Goal: Information Seeking & Learning: Find specific fact

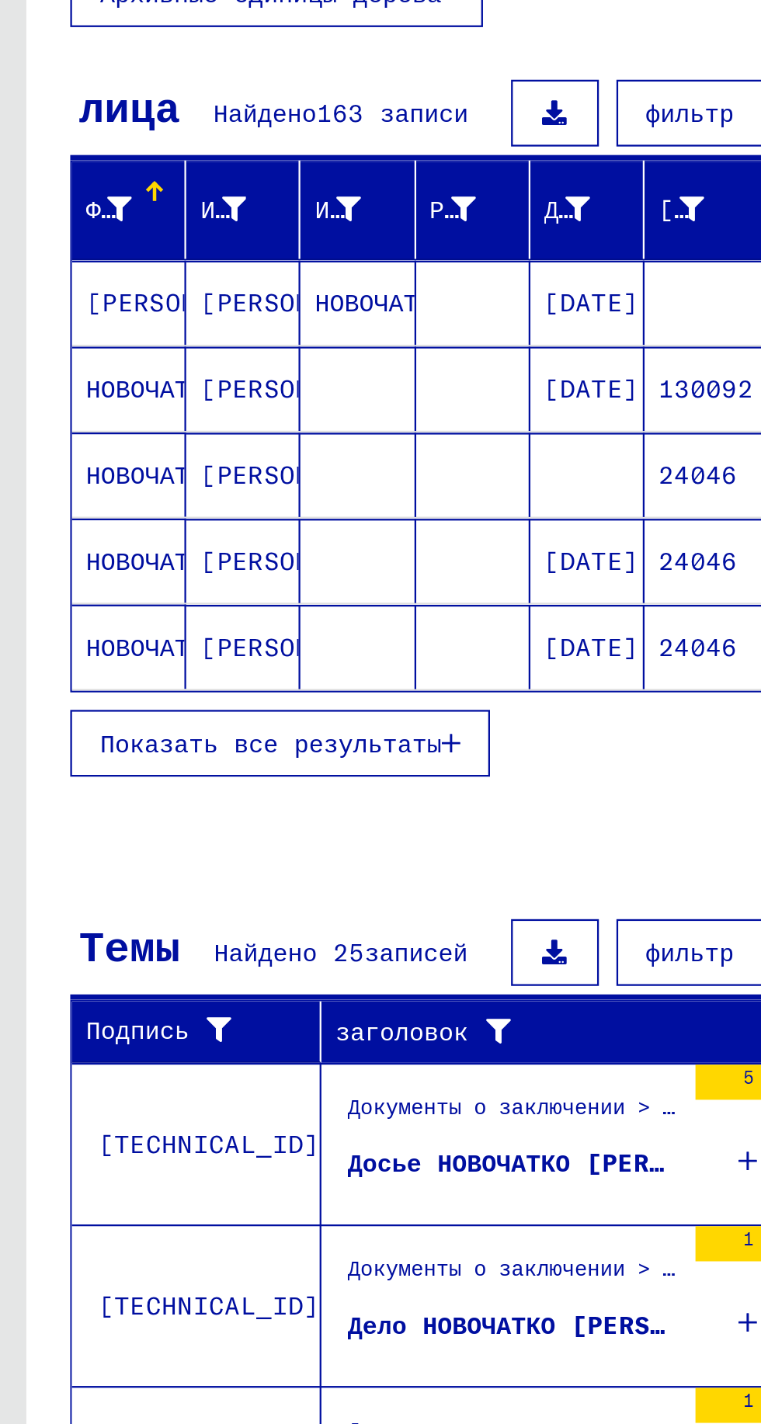
scroll to position [0, 4]
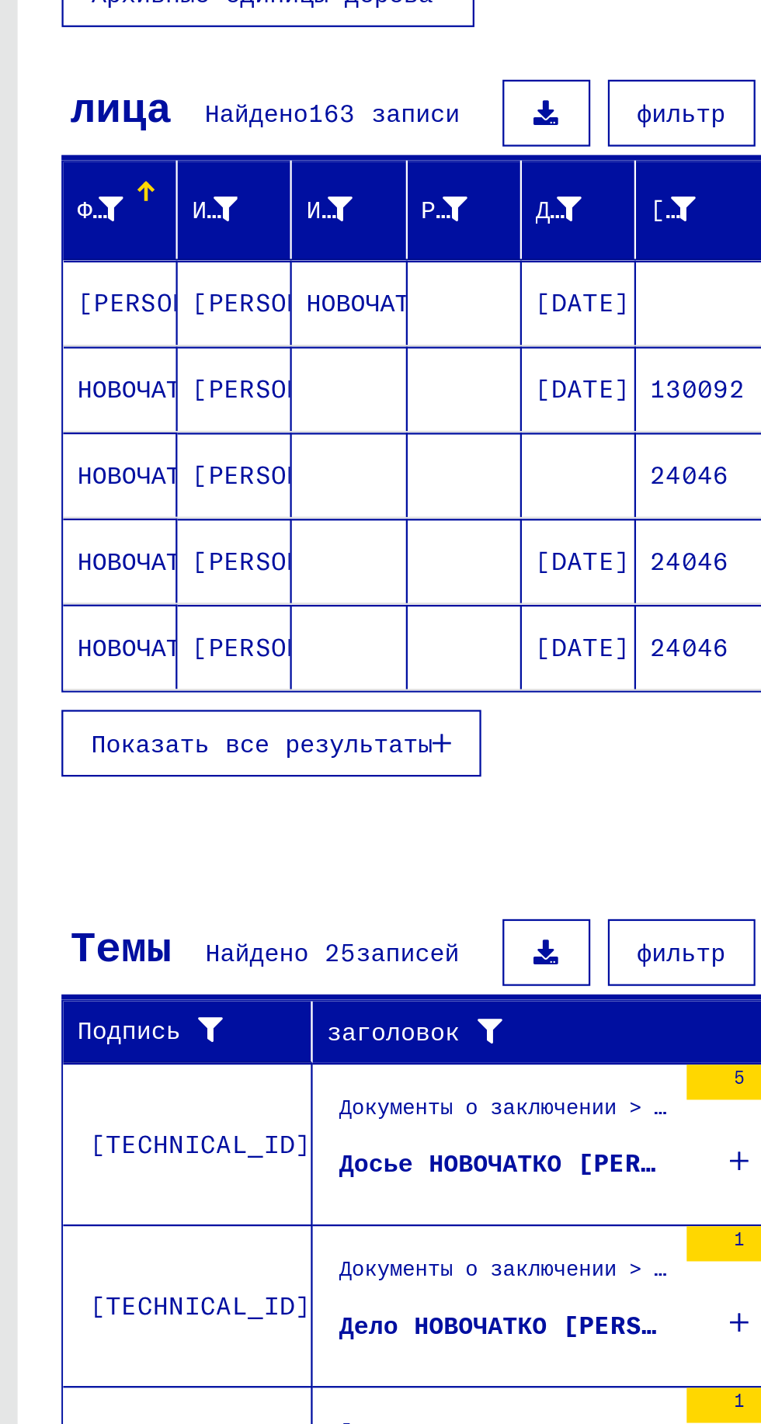
click at [161, 311] on font "НОВОЧАТКО" at bounding box center [164, 315] width 59 height 14
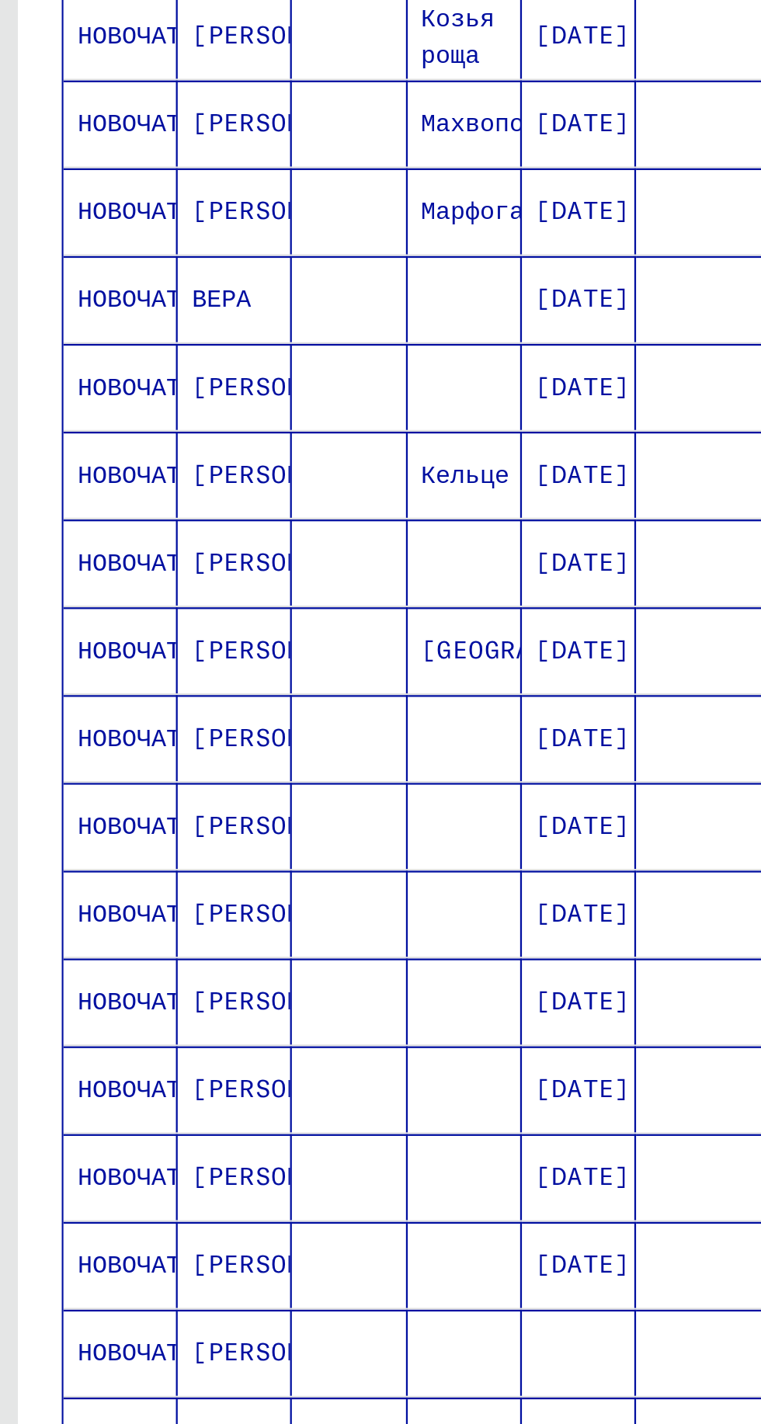
scroll to position [350, 0]
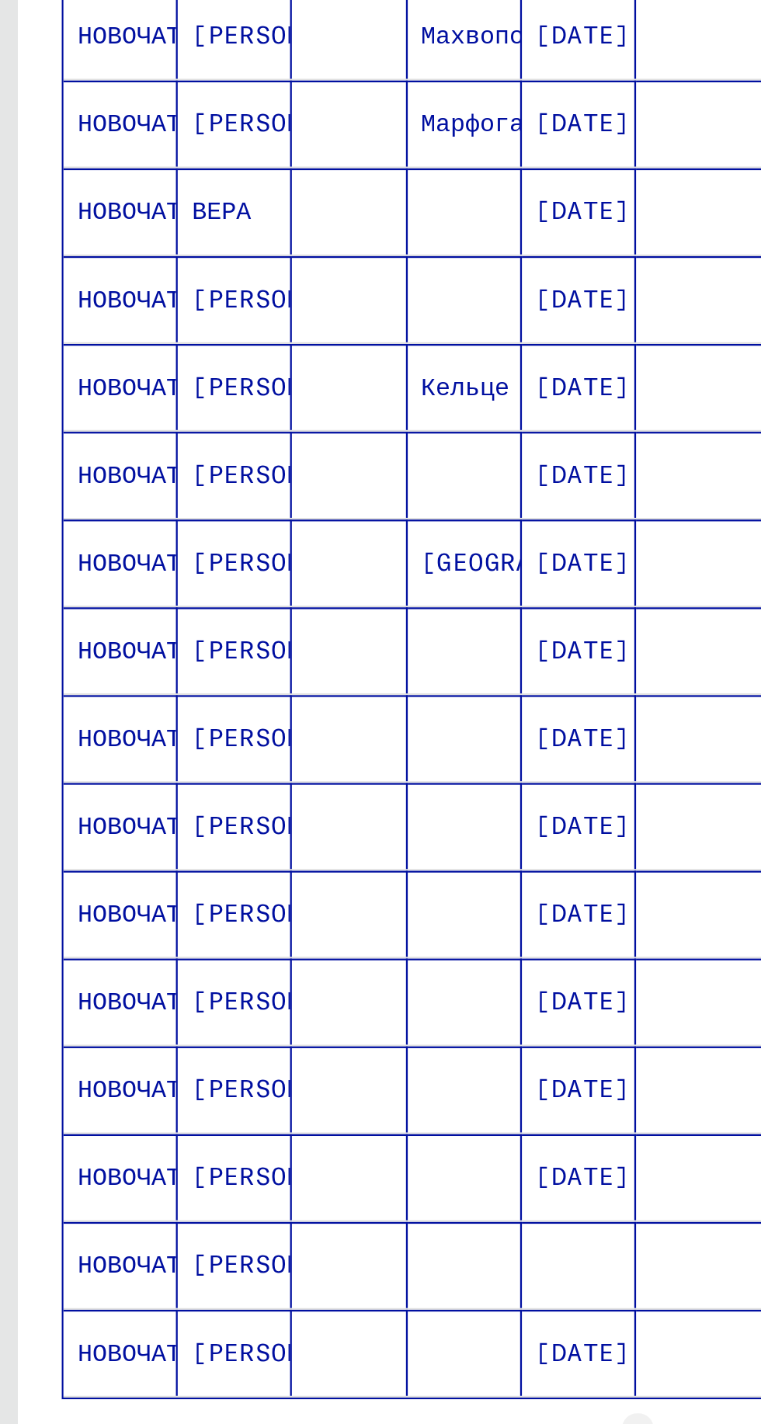
click at [288, 930] on icon "Следующая страница" at bounding box center [298, 941] width 22 height 22
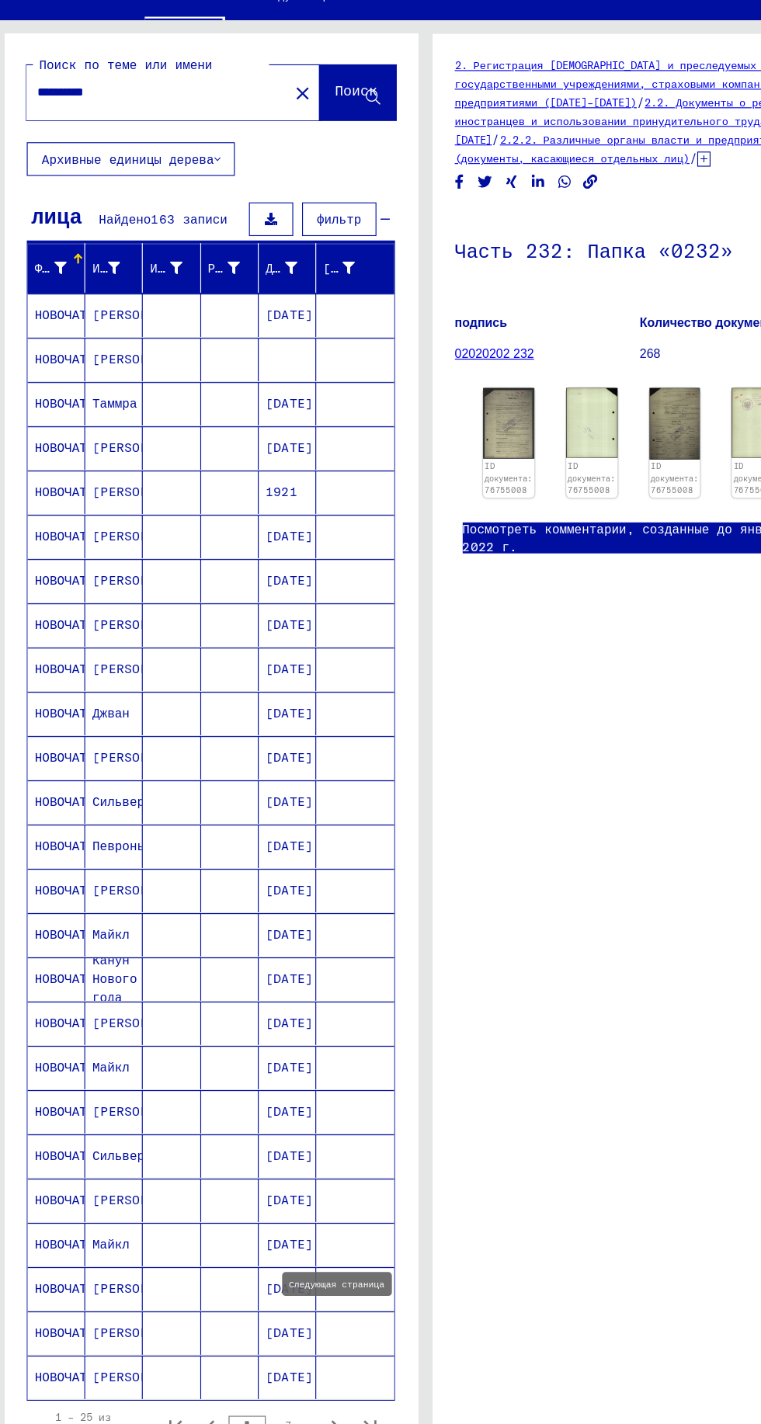
scroll to position [75, 0]
click at [302, 1285] on icon "Следующая страница" at bounding box center [301, 1290] width 7 height 11
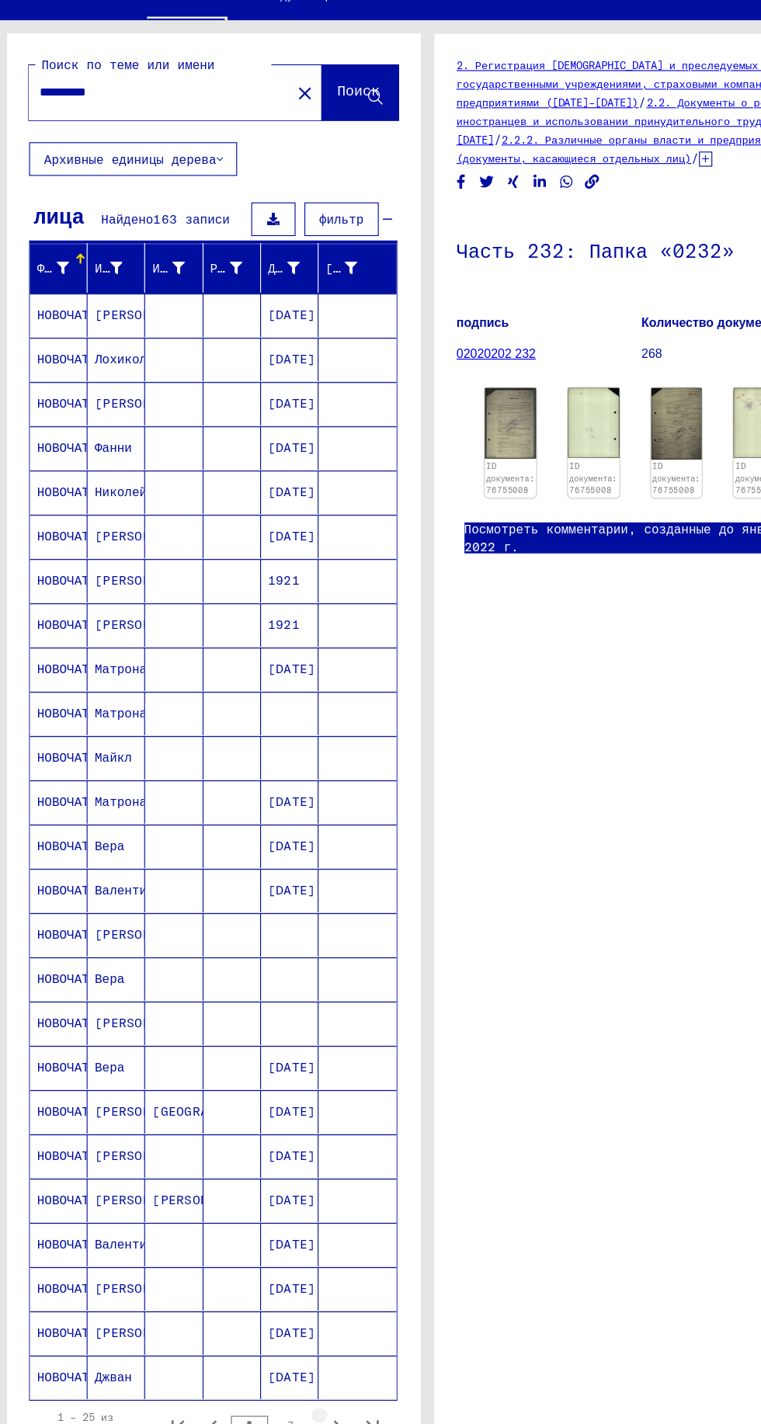
click at [300, 1279] on icon "Следующая страница" at bounding box center [301, 1290] width 22 height 22
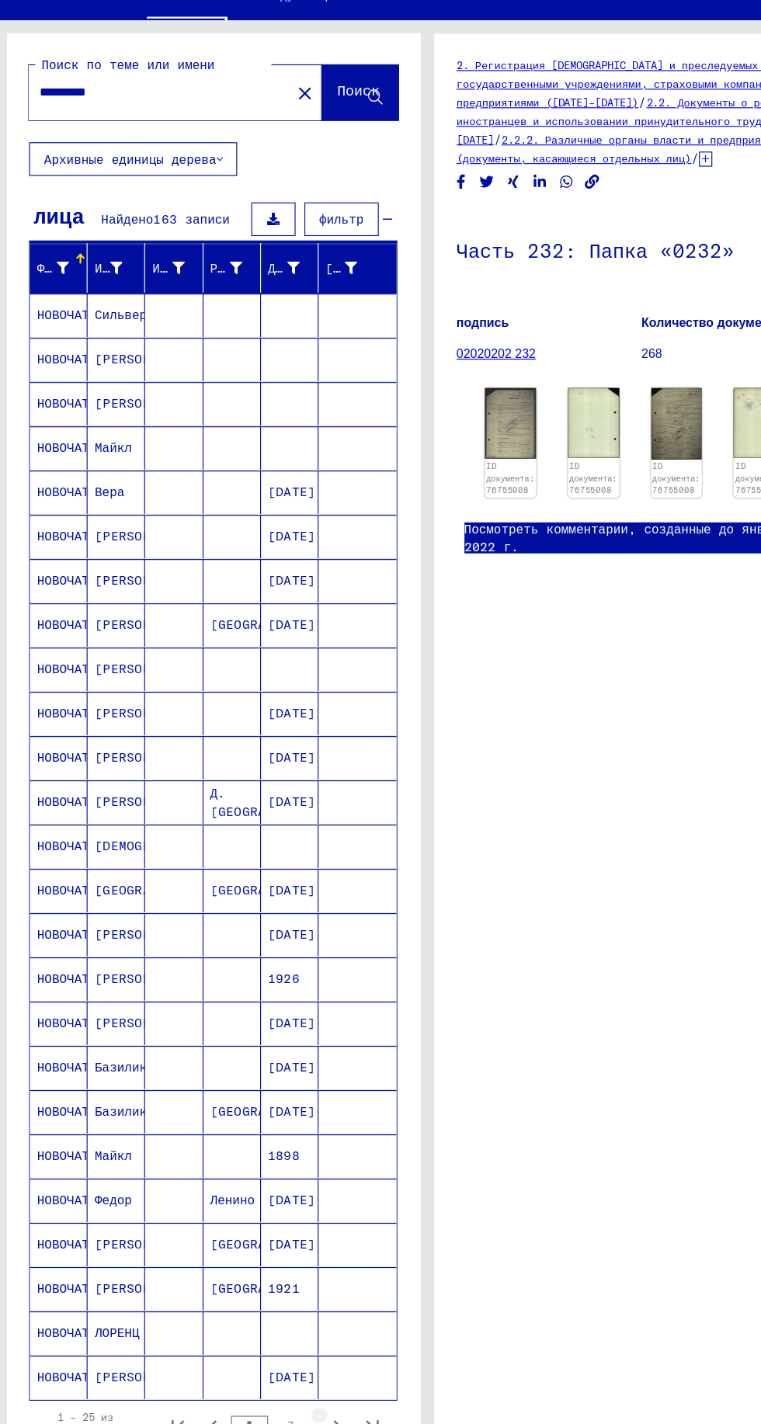
click at [301, 1285] on icon "Следующая страница" at bounding box center [301, 1290] width 7 height 11
type input "*"
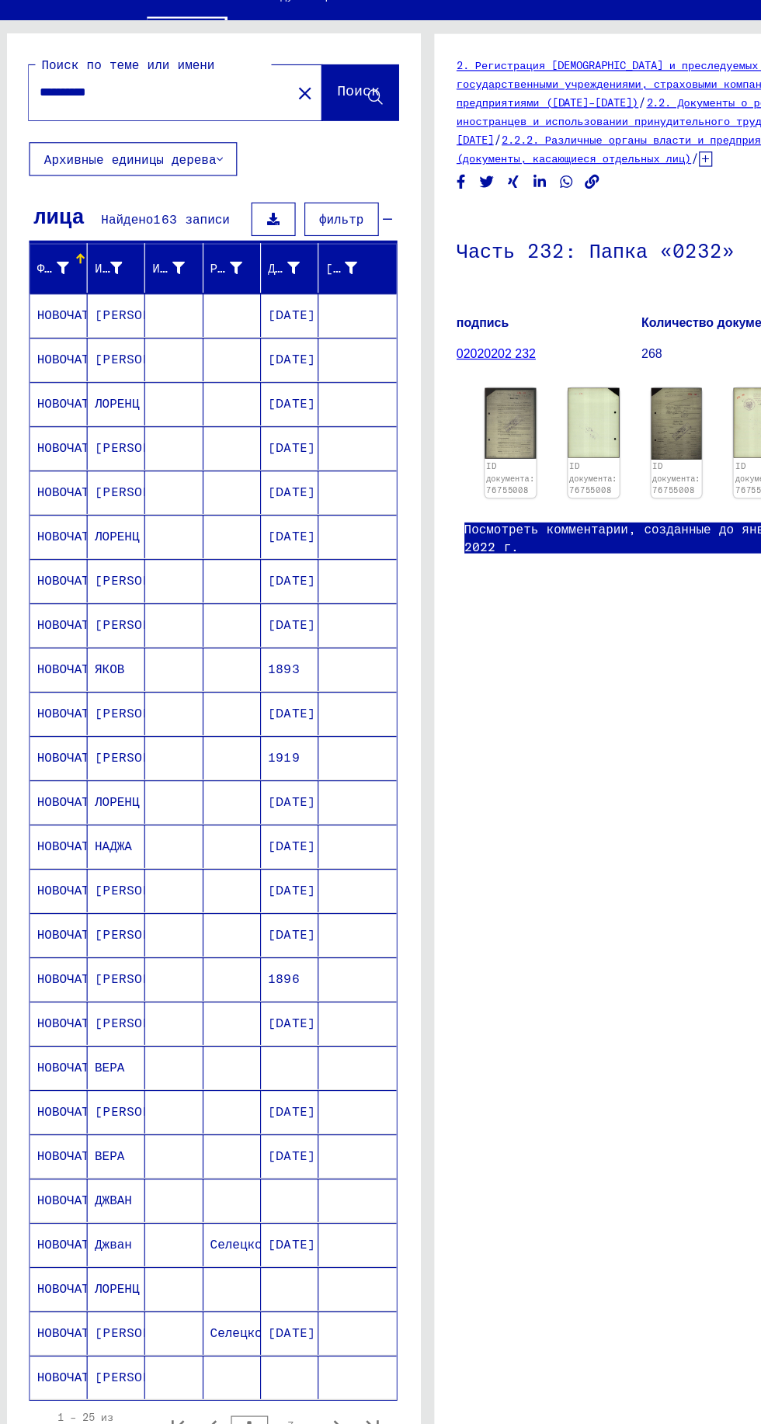
scroll to position [15, 0]
click at [162, 111] on input "**********" at bounding box center [145, 119] width 210 height 16
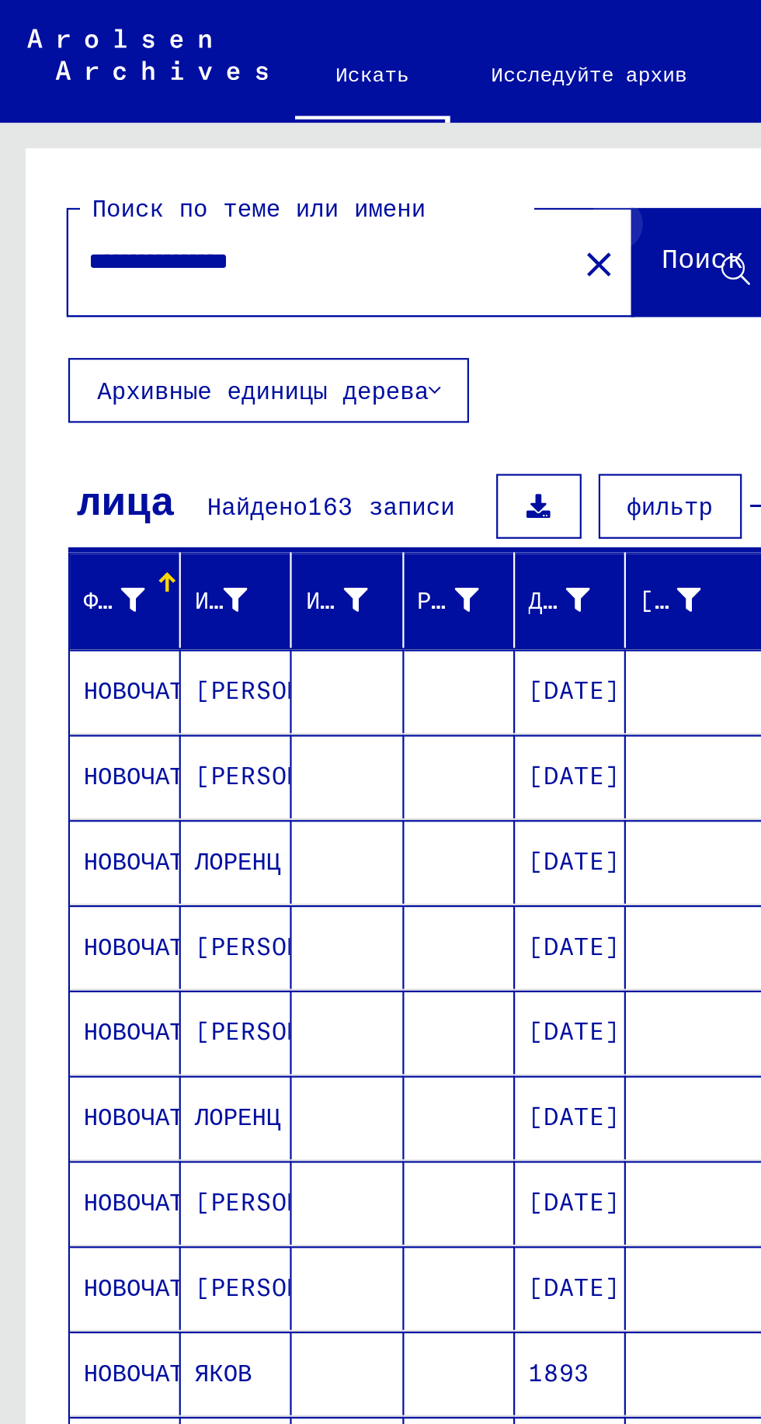
type input "**********"
click at [333, 117] on icon at bounding box center [335, 123] width 13 height 13
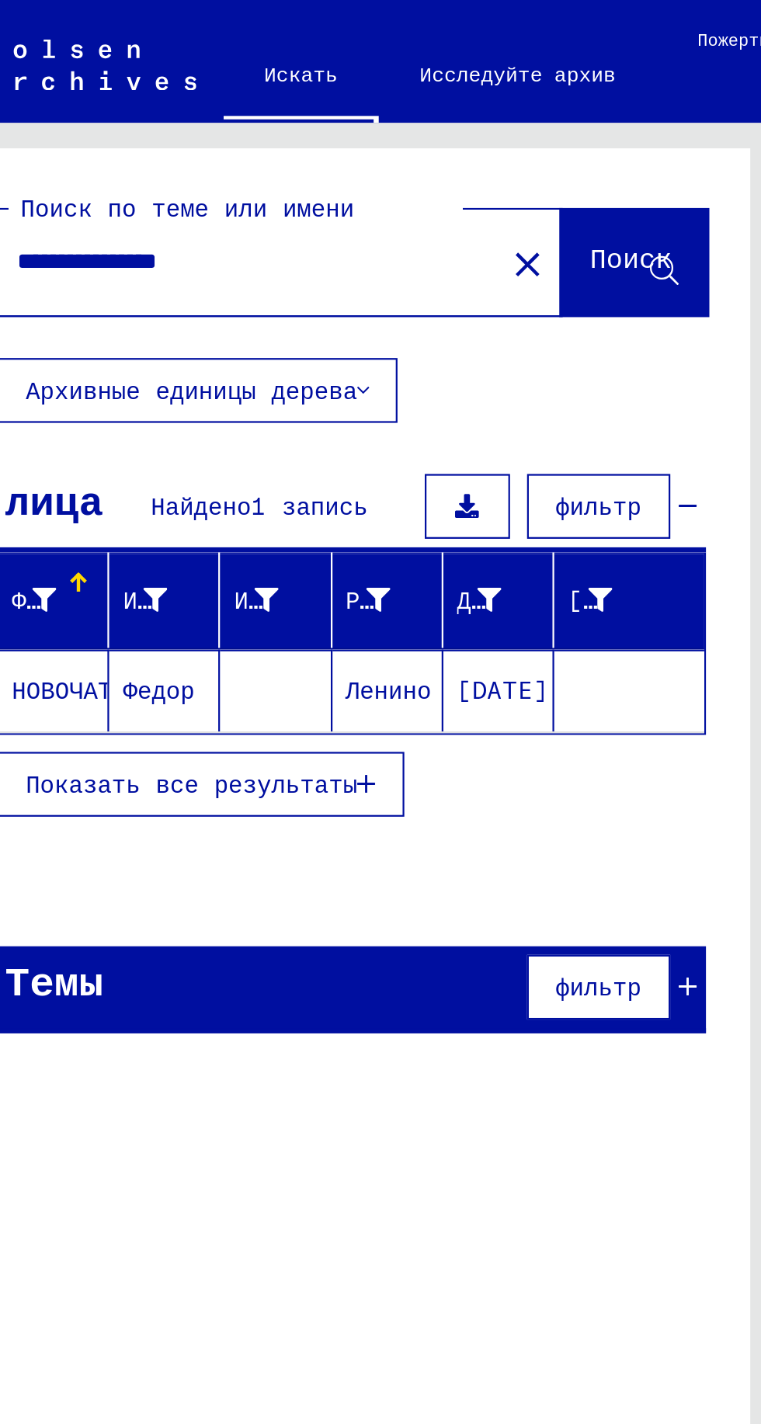
scroll to position [15, 47]
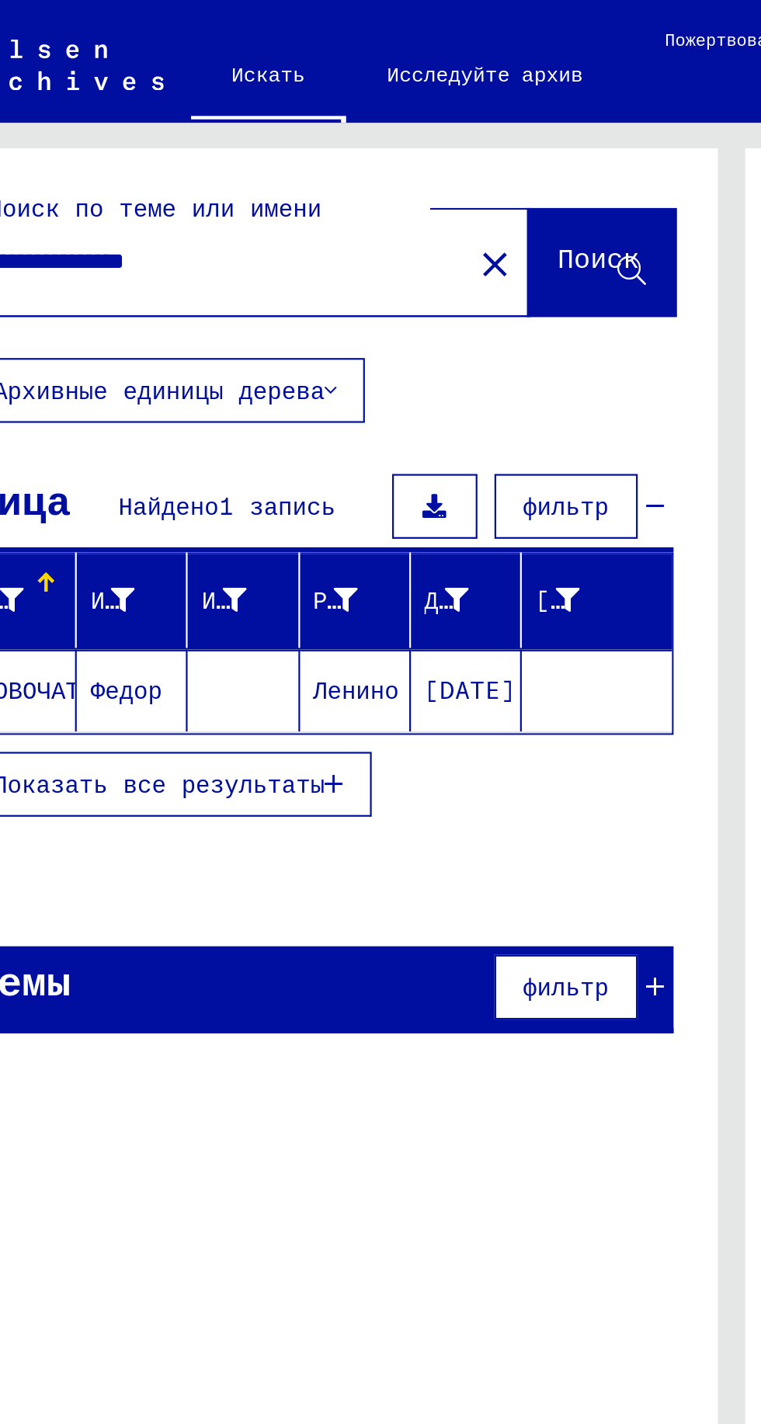
click at [221, 296] on mat-cell "[DATE]" at bounding box center [212, 314] width 50 height 37
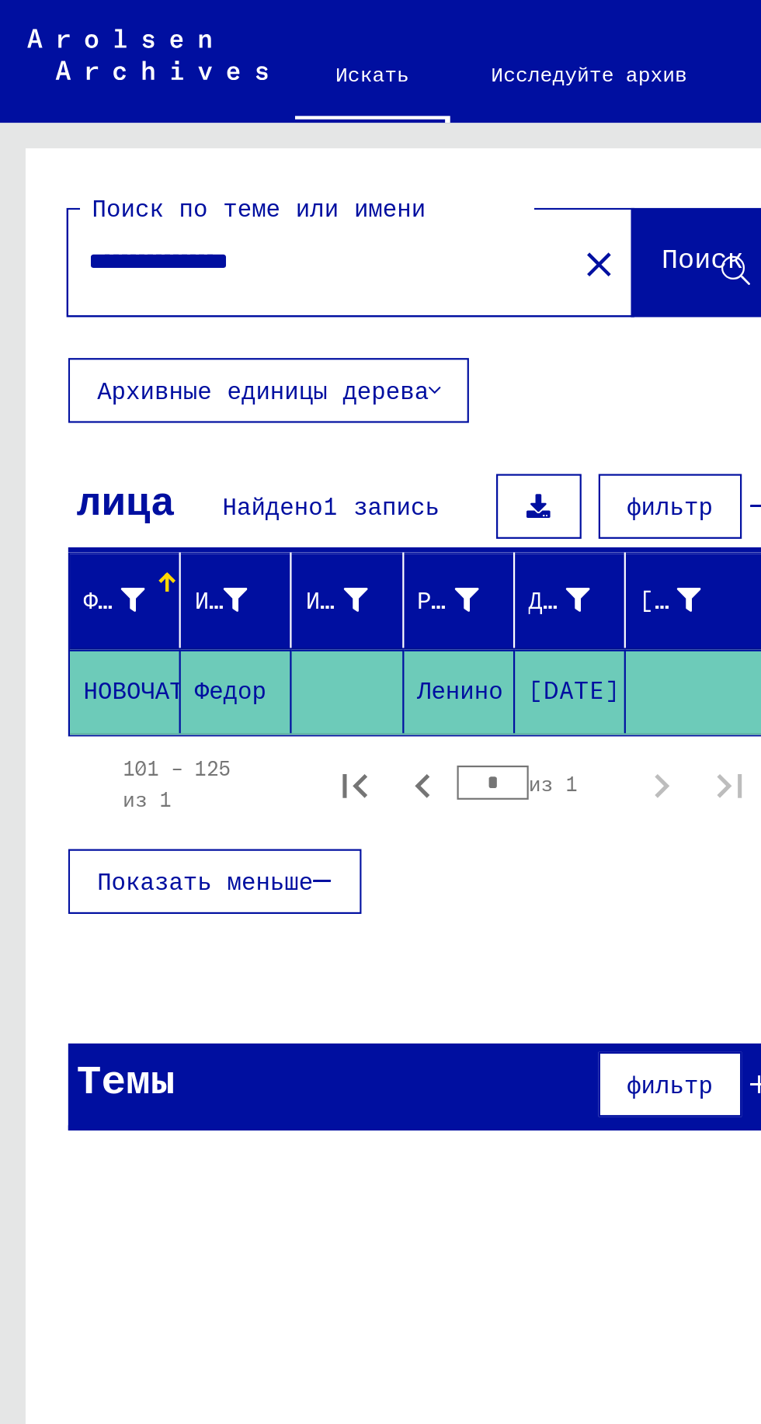
click at [88, 296] on mat-cell "Федор" at bounding box center [107, 315] width 50 height 38
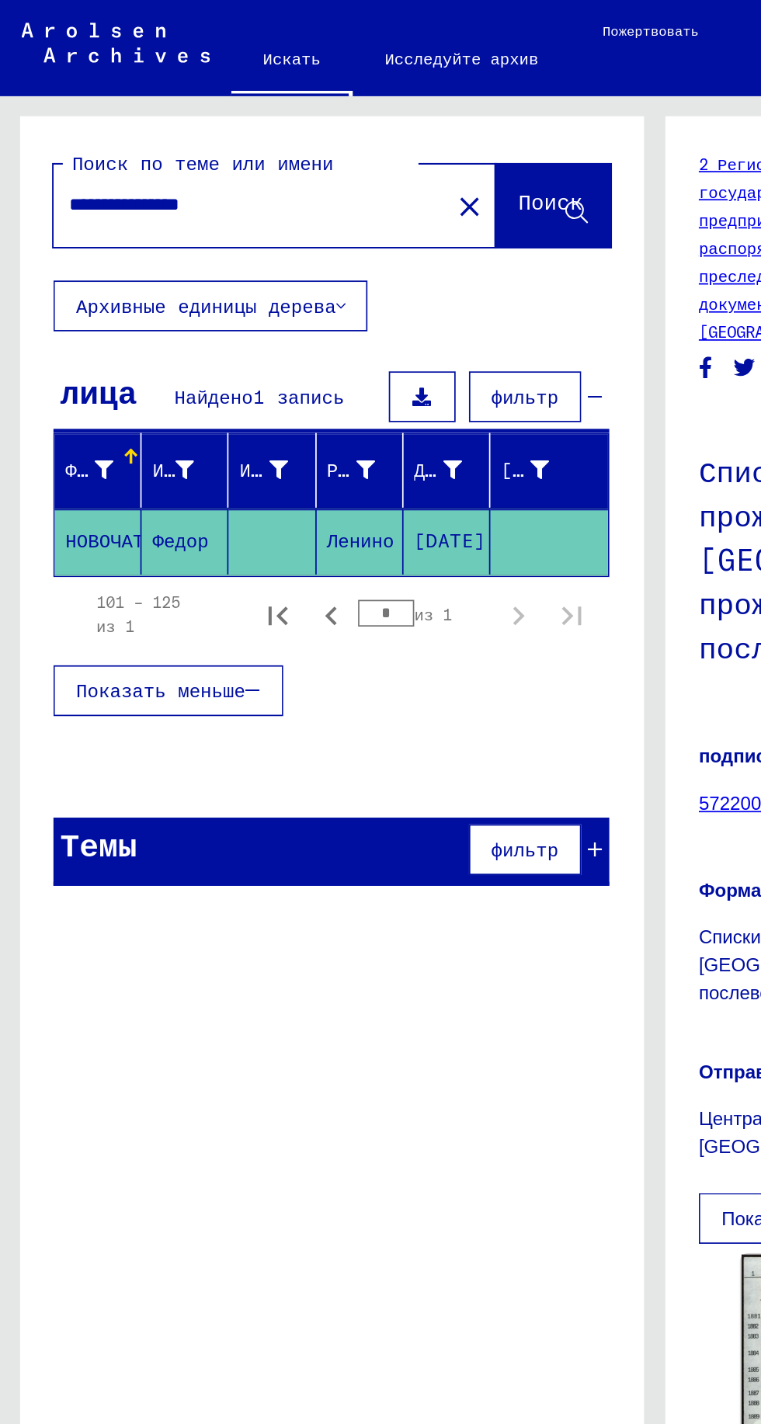
scroll to position [15, 0]
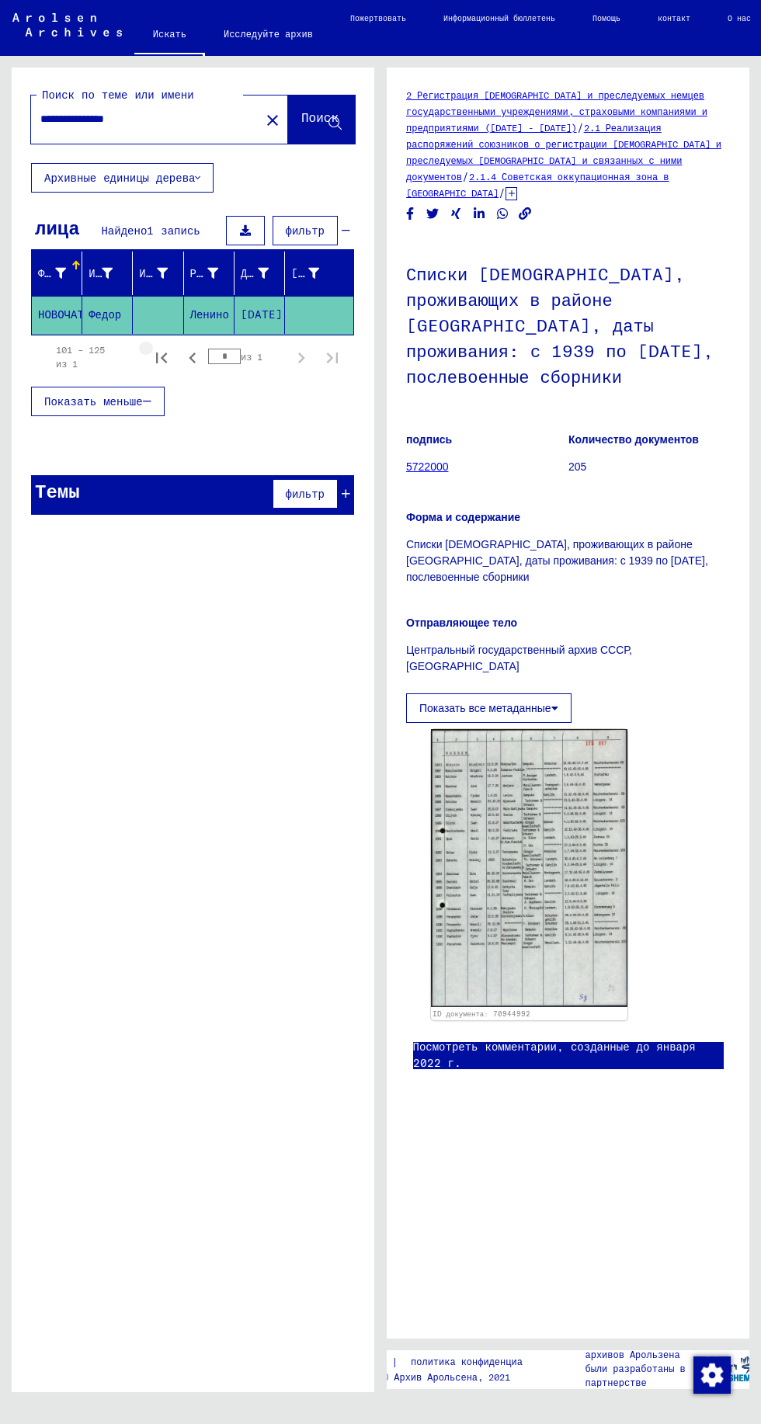
click at [162, 353] on icon "Первая страница" at bounding box center [161, 358] width 11 height 11
type input "*"
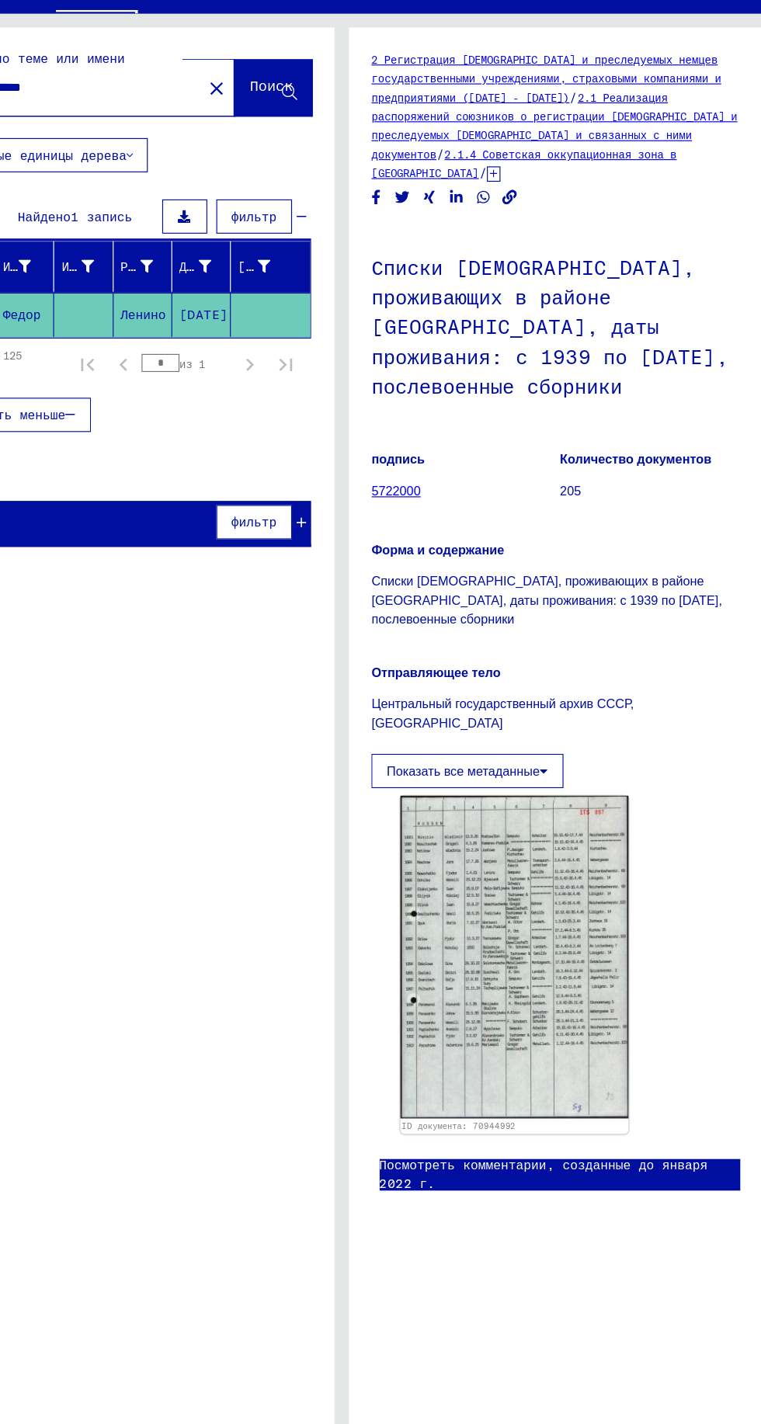
scroll to position [0, 0]
